Goal: Task Accomplishment & Management: Complete application form

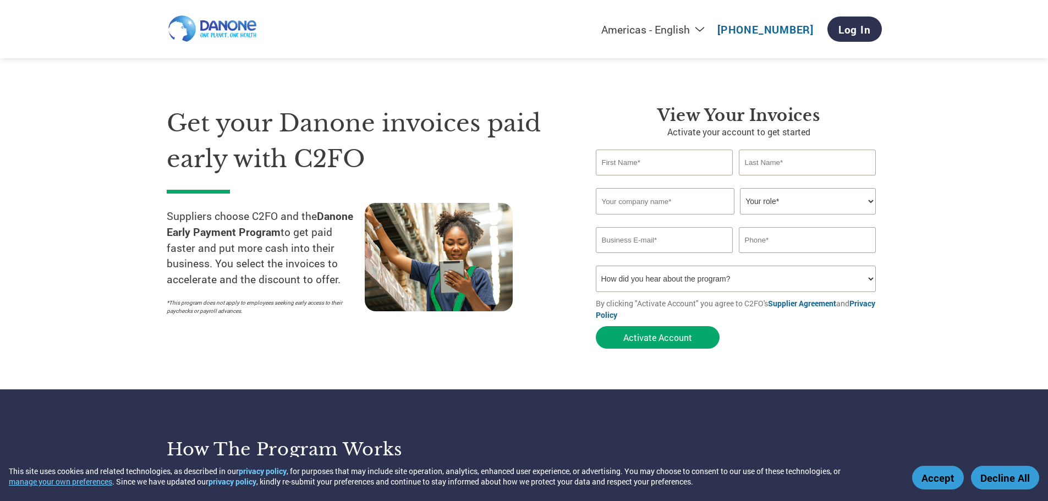
click at [641, 161] on input "text" at bounding box center [665, 163] width 138 height 26
type input "[PERSON_NAME]"
type input "[DEMOGRAPHIC_DATA]"
type input "Sweet Additions"
click at [789, 196] on select "Your role* CFO Controller Credit Manager Finance Director Treasurer CEO Preside…" at bounding box center [808, 201] width 136 height 26
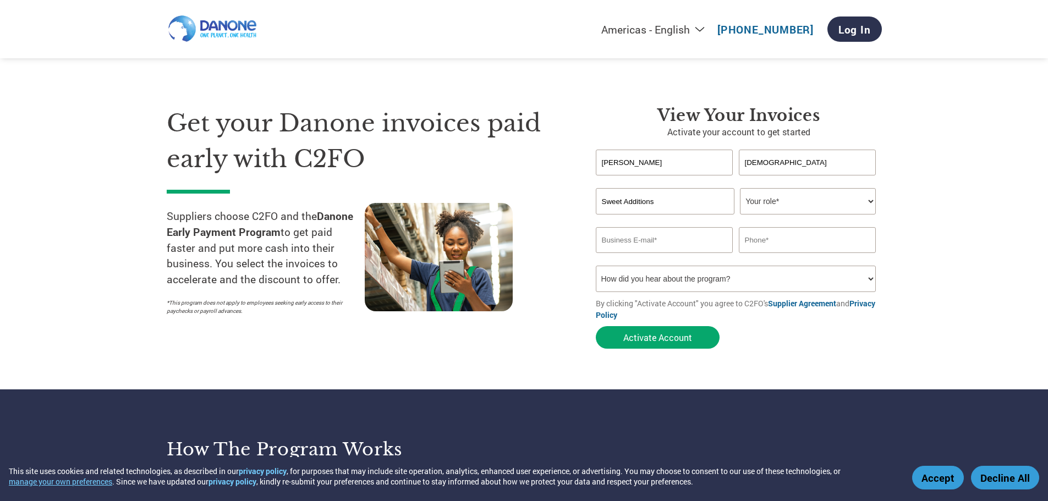
select select "CONTROLLER"
click at [740, 188] on select "Your role* CFO Controller Credit Manager Finance Director Treasurer CEO Preside…" at bounding box center [808, 201] width 136 height 26
click at [684, 240] on input "email" at bounding box center [665, 240] width 138 height 26
type input "t"
type input "[EMAIL_ADDRESS][DOMAIN_NAME]"
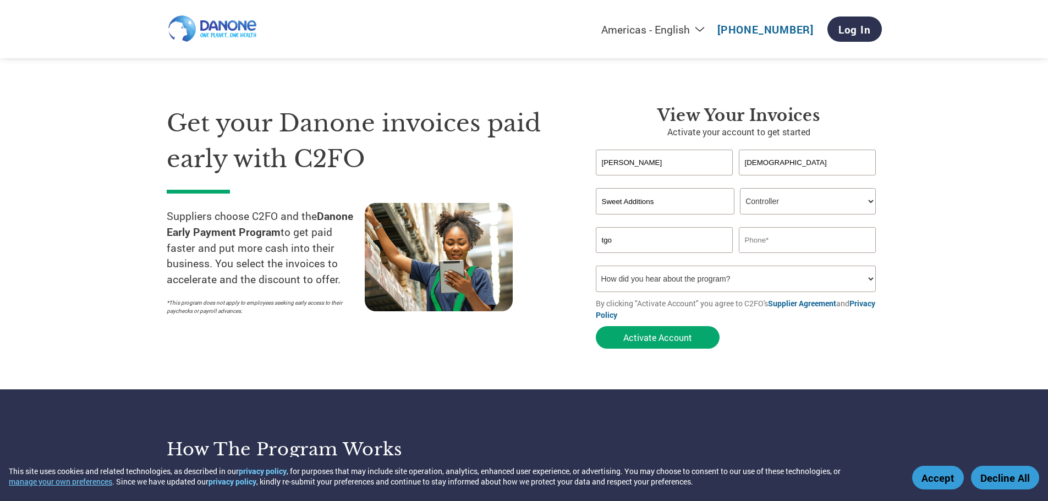
type input "7156423246"
click at [723, 278] on select "How did you hear about the program? Received a letter Email Social Media Online…" at bounding box center [736, 279] width 281 height 26
select select "Email"
click at [596, 266] on select "How did you hear about the program? Received a letter Email Social Media Online…" at bounding box center [736, 279] width 281 height 26
click at [673, 337] on button "Activate Account" at bounding box center [658, 337] width 124 height 23
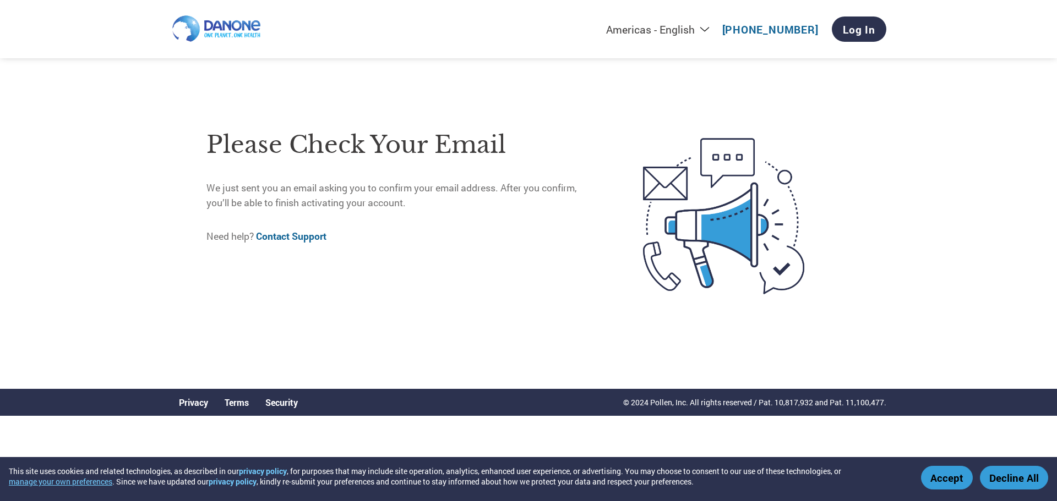
click at [959, 476] on button "Accept" at bounding box center [947, 478] width 52 height 24
